Goal: Task Accomplishment & Management: Manage account settings

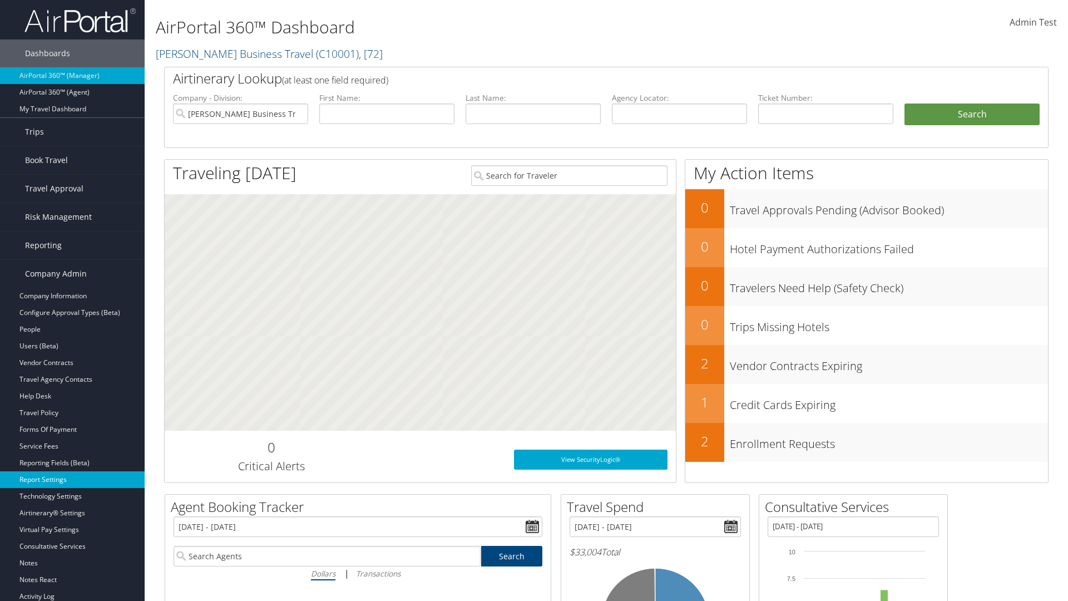
click at [72, 480] on link "Report Settings" at bounding box center [72, 479] width 145 height 17
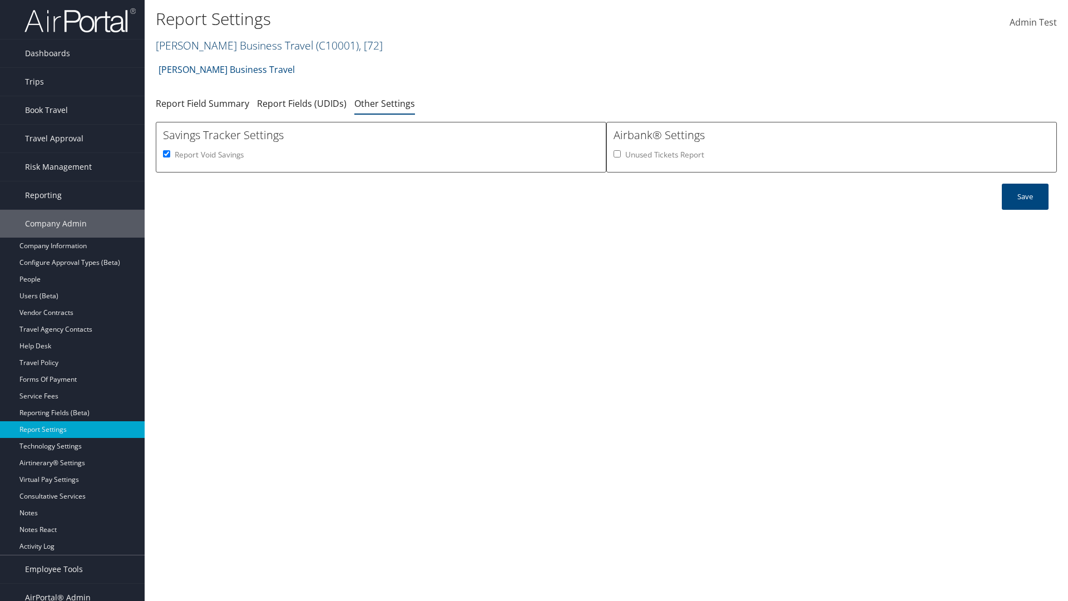
click at [229, 45] on link "[PERSON_NAME] Business Travel ( C10001 ) , [ 72 ]" at bounding box center [269, 45] width 227 height 15
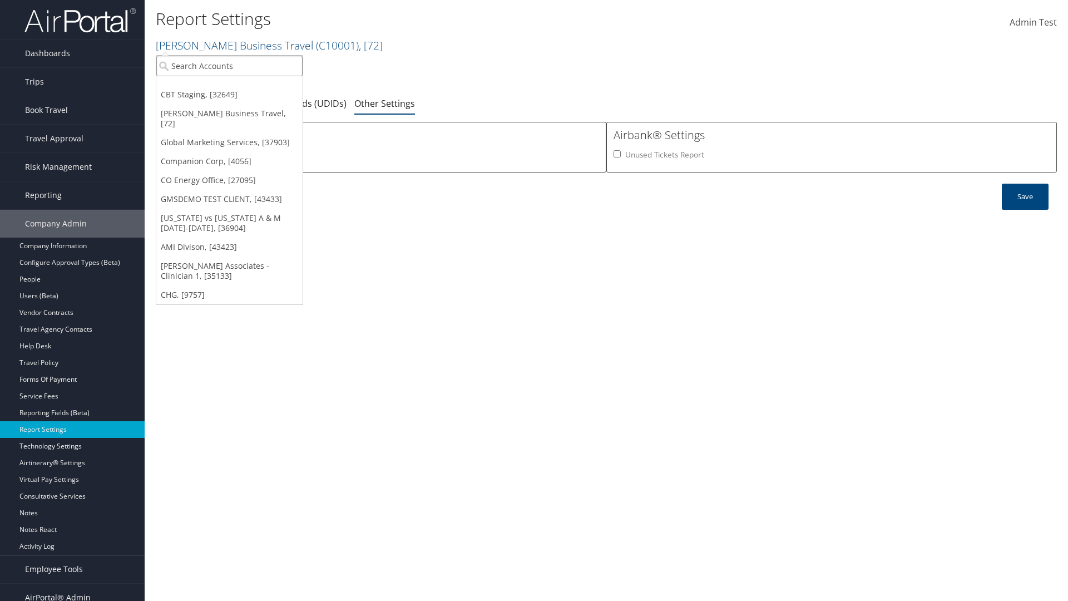
click at [229, 66] on input "search" at bounding box center [229, 66] width 146 height 21
type input "Global Marketing Services"
click at [240, 86] on div "Global Marketing Services (301946), [37903]" at bounding box center [239, 86] width 179 height 10
